Goal: Information Seeking & Learning: Understand process/instructions

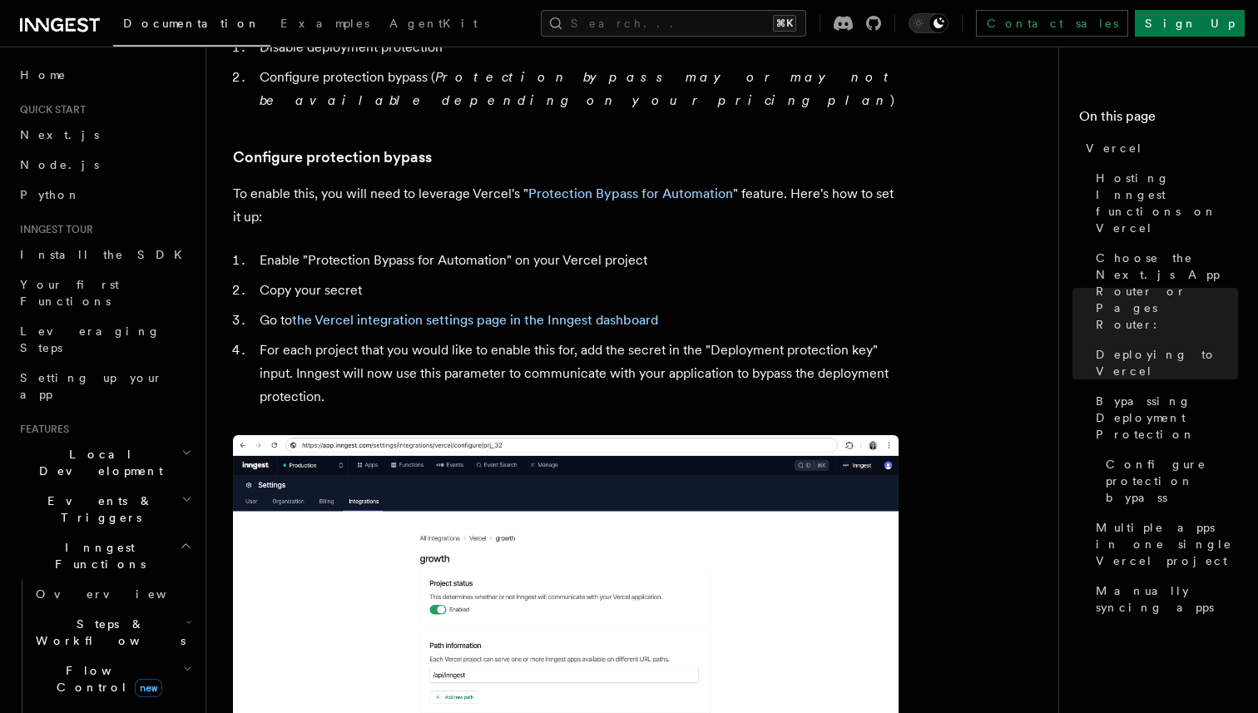
scroll to position [1902, 0]
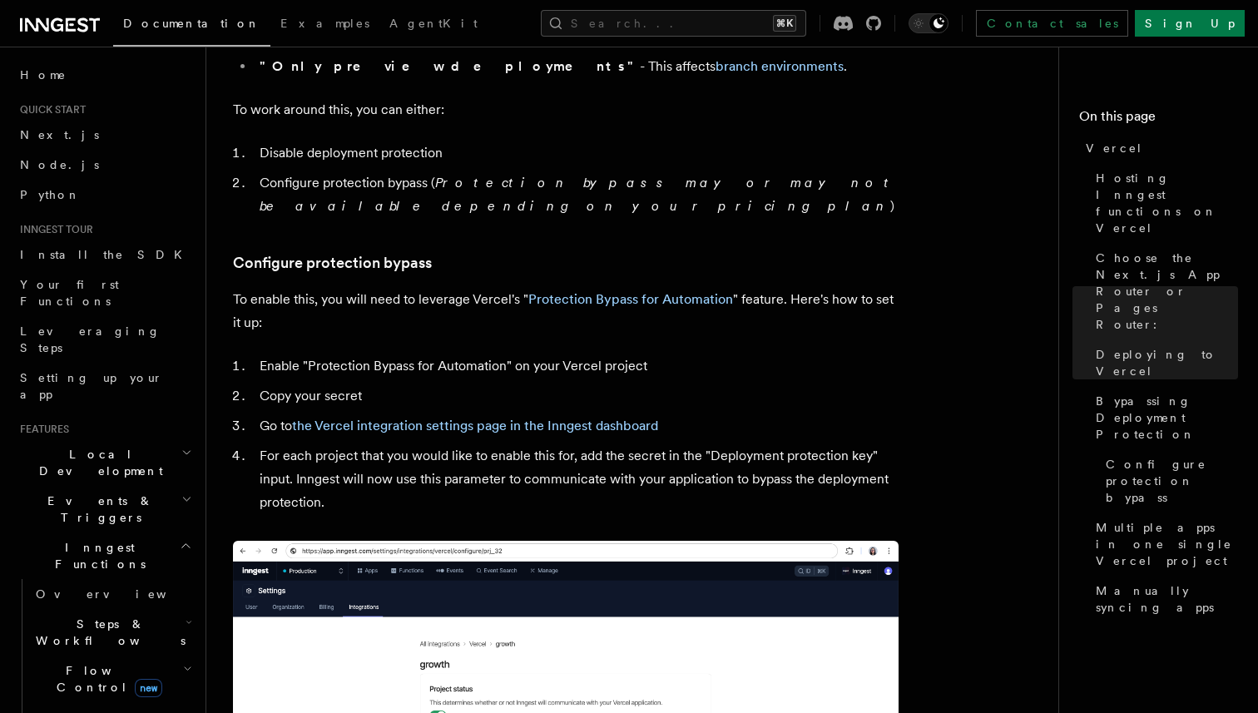
scroll to position [1411, 0]
click at [588, 291] on link "Protection Bypass for Automation" at bounding box center [630, 299] width 205 height 16
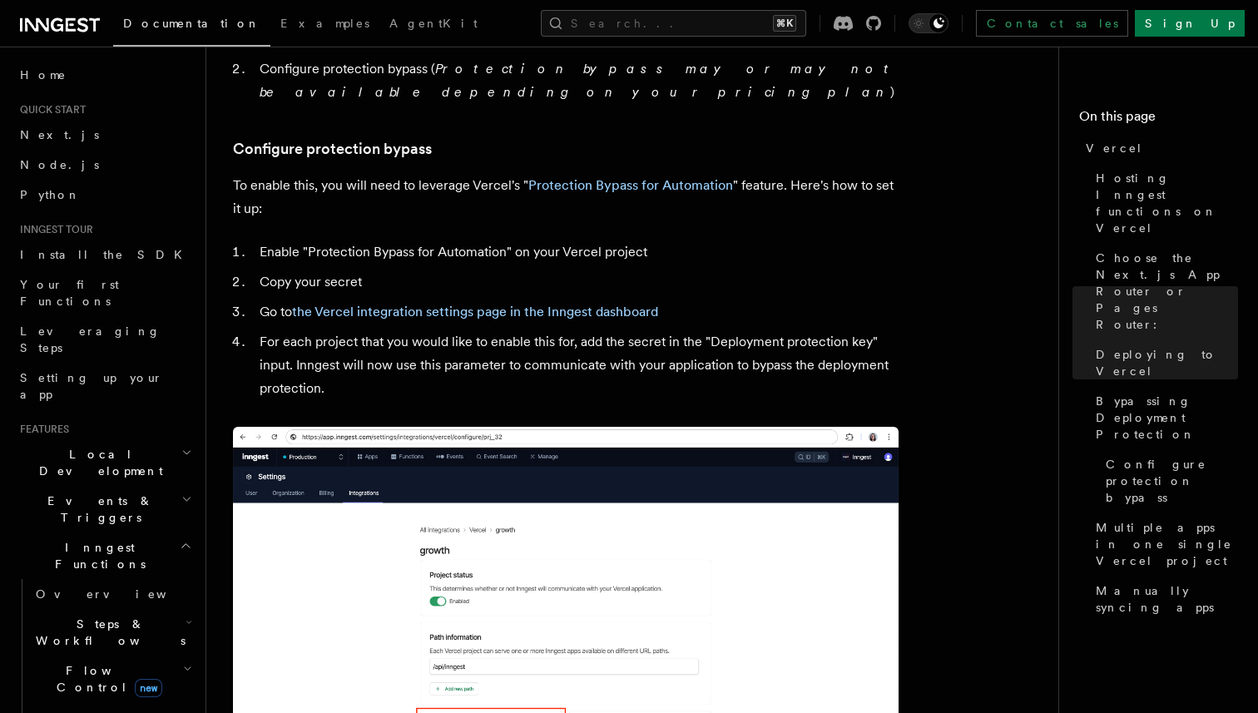
scroll to position [1555, 0]
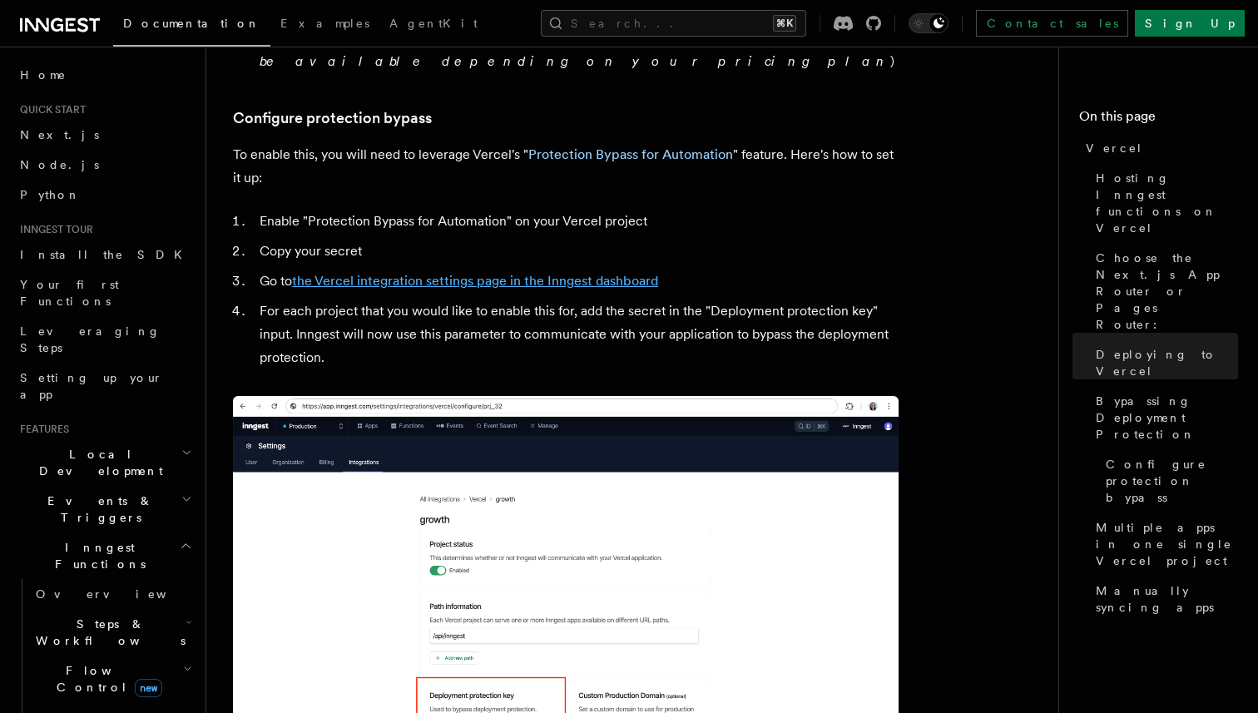
click at [522, 273] on link "the Vercel integration settings page in the Inngest dashboard" at bounding box center [475, 281] width 366 height 16
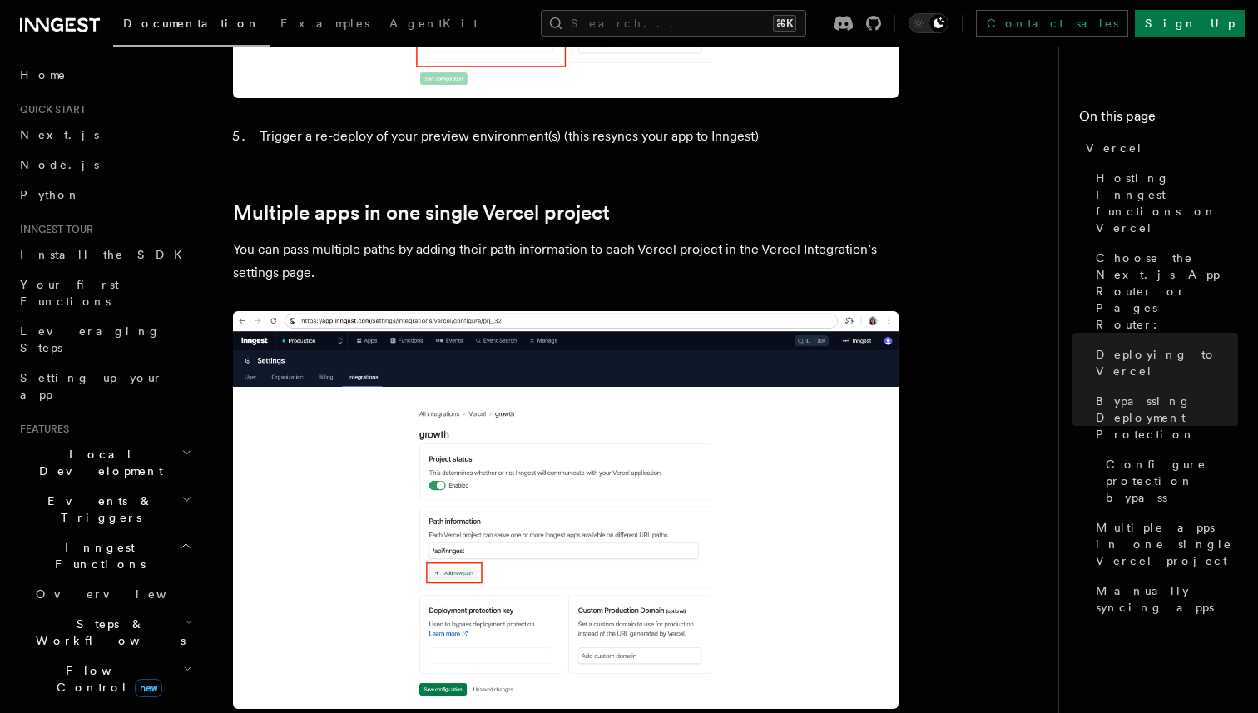
scroll to position [2782, 0]
